Goal: Transaction & Acquisition: Download file/media

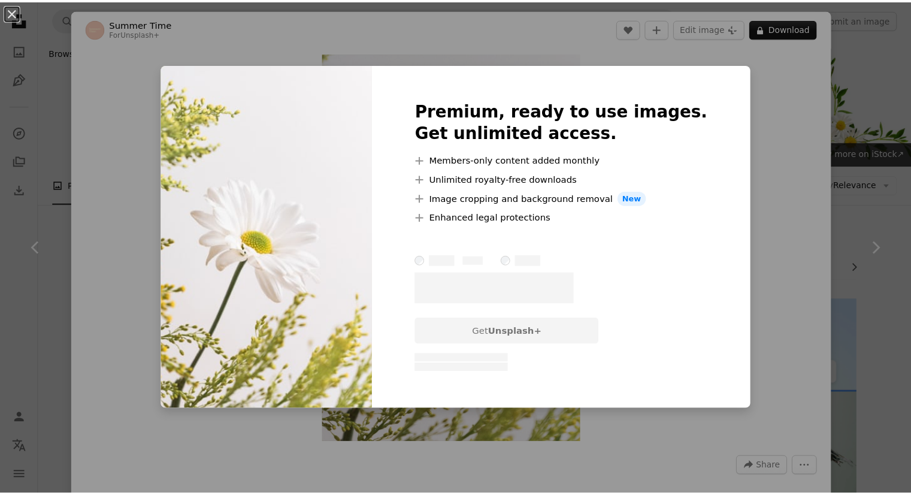
scroll to position [479, 0]
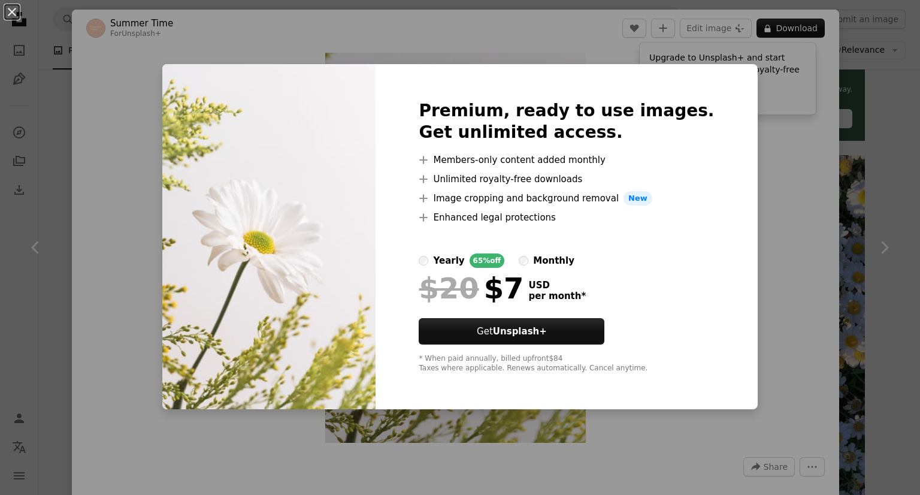
click at [12, 10] on button "An X shape" at bounding box center [12, 12] width 14 height 14
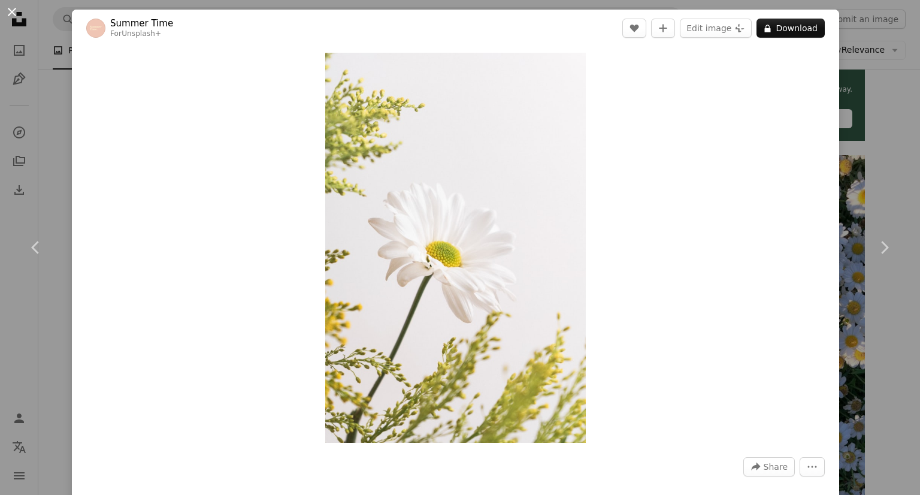
click at [10, 11] on button "An X shape" at bounding box center [12, 12] width 14 height 14
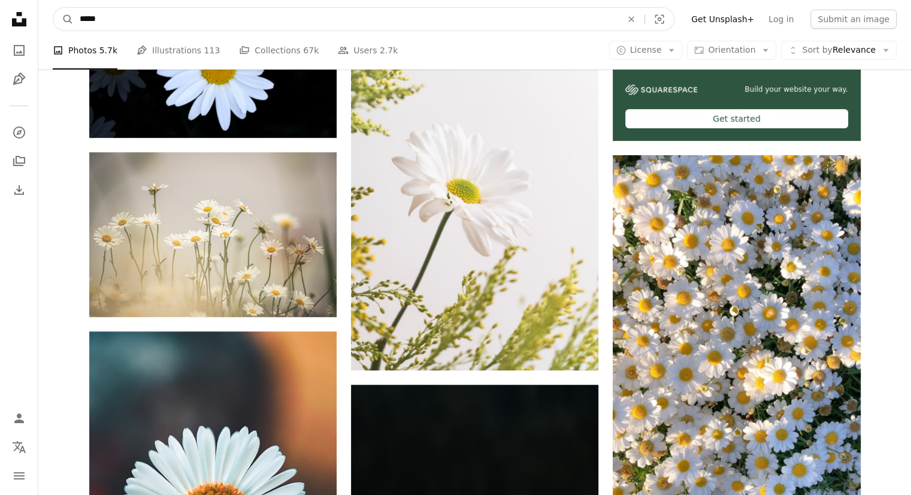
click at [103, 20] on input "*****" at bounding box center [346, 19] width 545 height 23
type input "**********"
click at [53, 8] on button "A magnifying glass" at bounding box center [63, 19] width 20 height 23
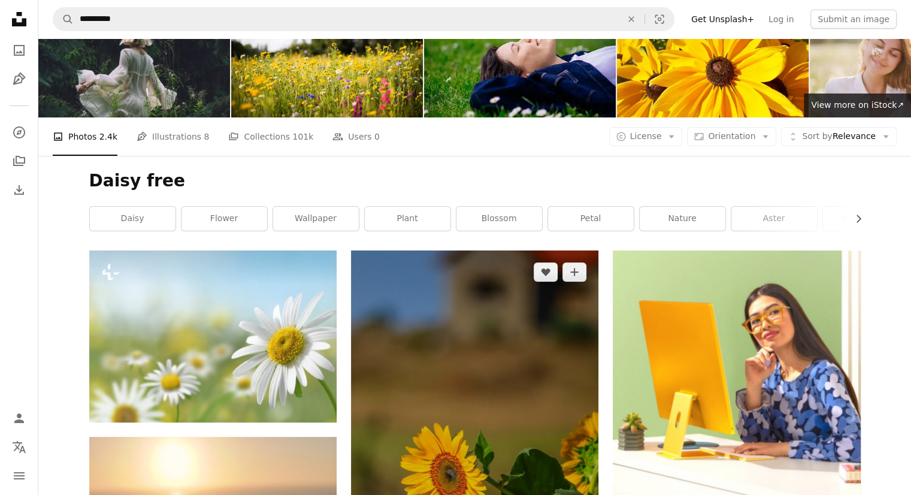
scroll to position [180, 0]
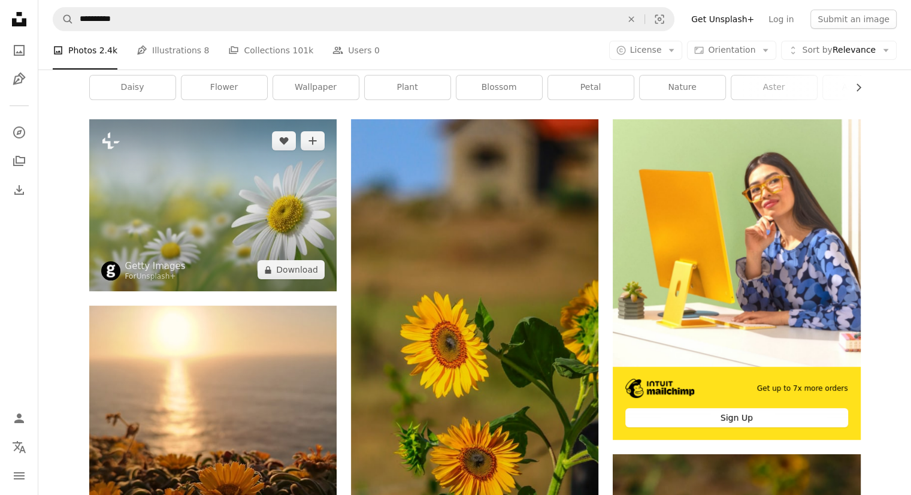
click at [249, 197] on img at bounding box center [212, 205] width 247 height 172
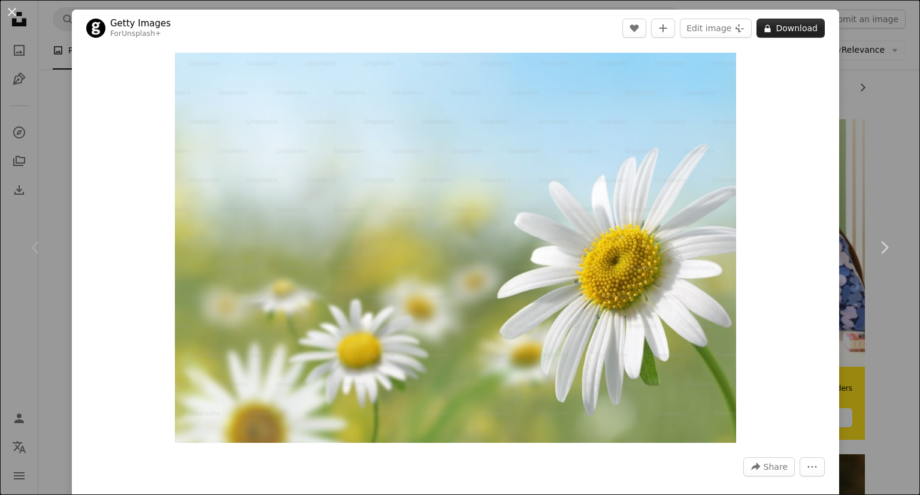
click at [785, 30] on button "A lock Download" at bounding box center [791, 28] width 68 height 19
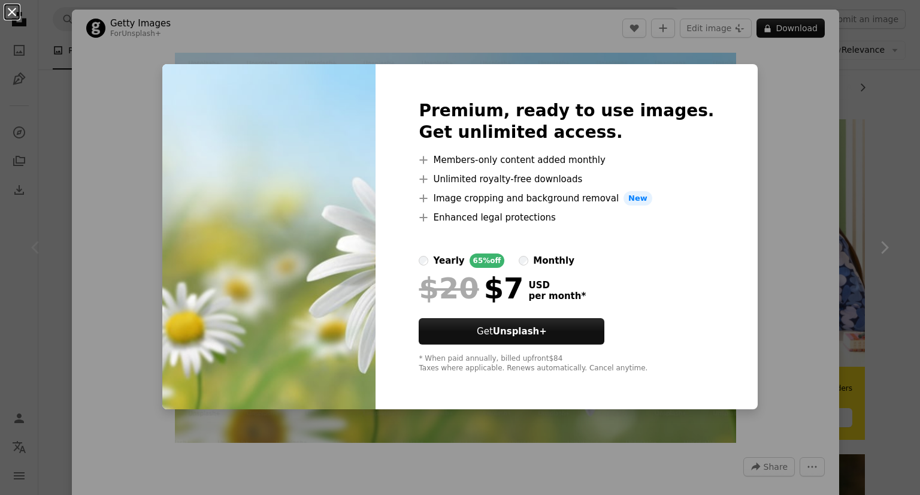
click at [13, 12] on button "An X shape" at bounding box center [12, 12] width 14 height 14
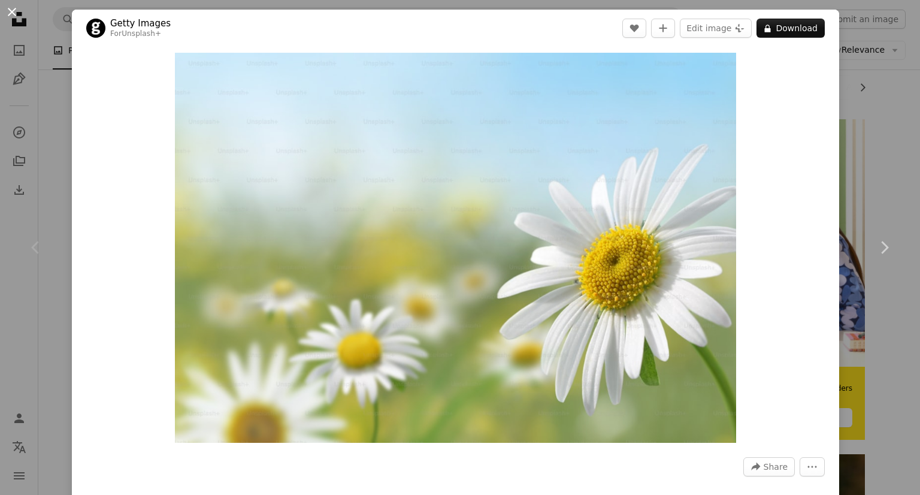
click at [12, 11] on button "An X shape" at bounding box center [12, 12] width 14 height 14
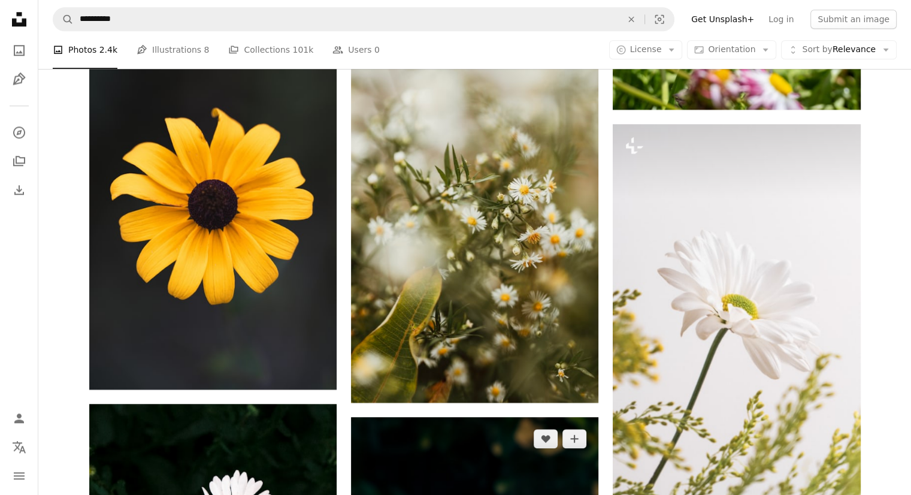
scroll to position [1618, 0]
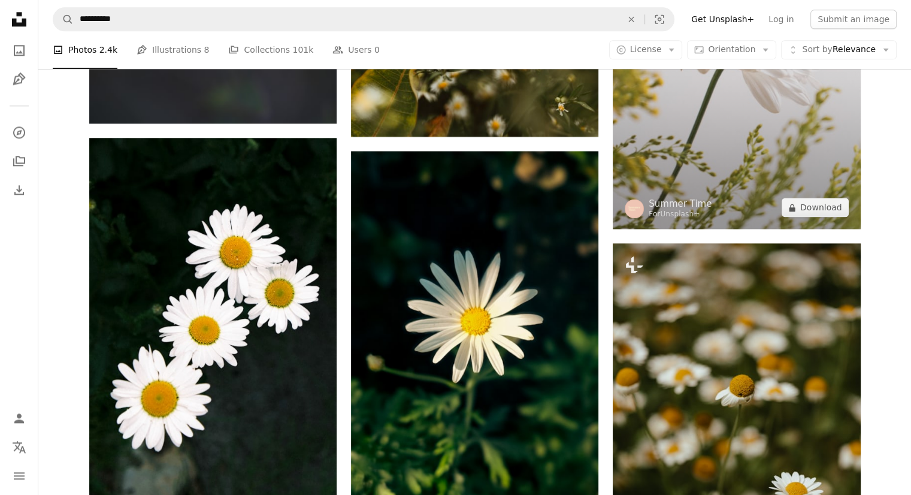
click at [697, 176] on img at bounding box center [736, 43] width 247 height 371
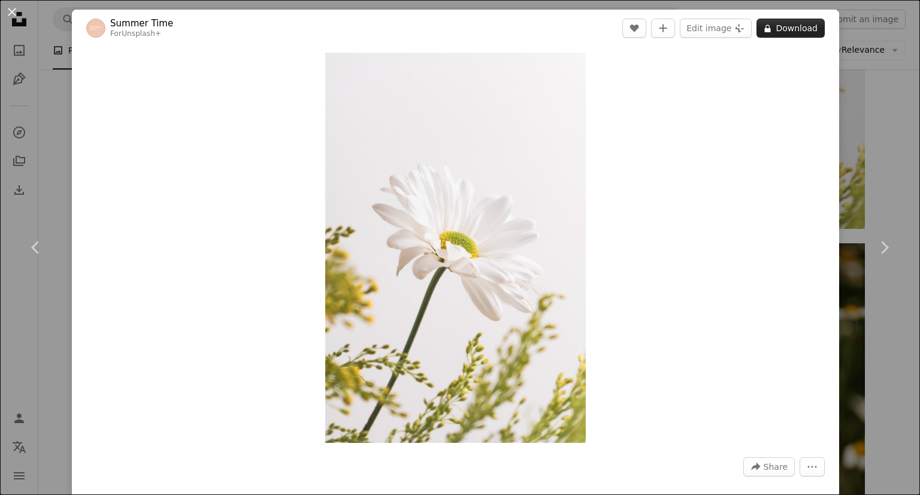
click at [765, 29] on icon at bounding box center [768, 29] width 6 height 8
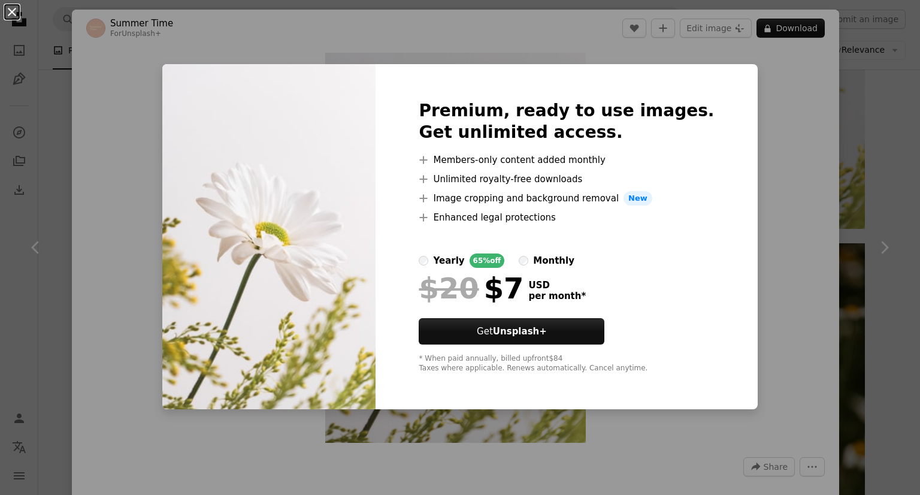
click at [11, 11] on button "An X shape" at bounding box center [12, 12] width 14 height 14
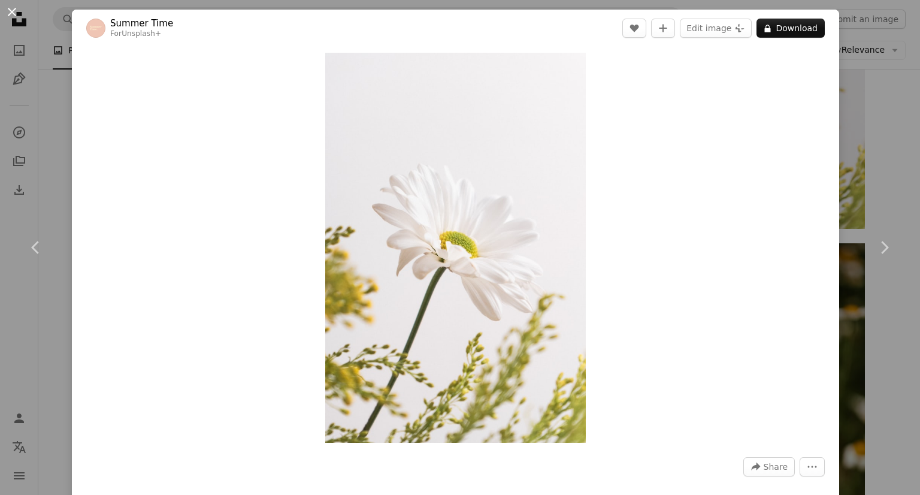
click at [13, 13] on button "An X shape" at bounding box center [12, 12] width 14 height 14
